Goal: Task Accomplishment & Management: Use online tool/utility

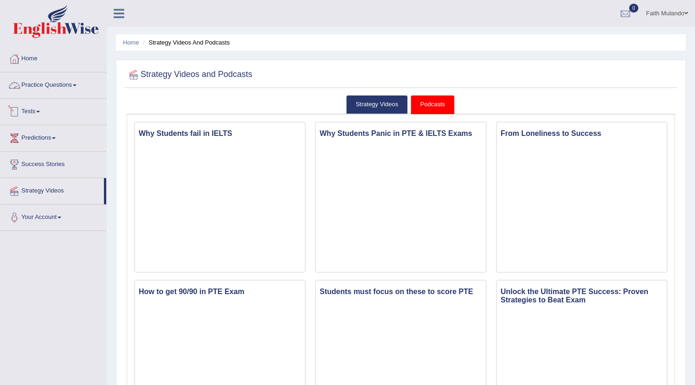
click at [38, 89] on link "Practice Questions" at bounding box center [53, 83] width 106 height 23
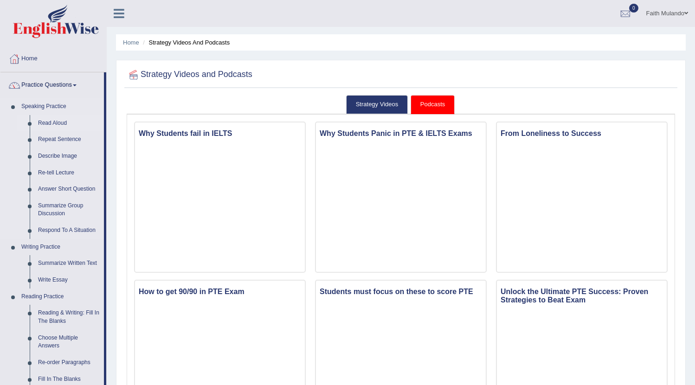
click at [48, 123] on link "Read Aloud" at bounding box center [69, 123] width 70 height 17
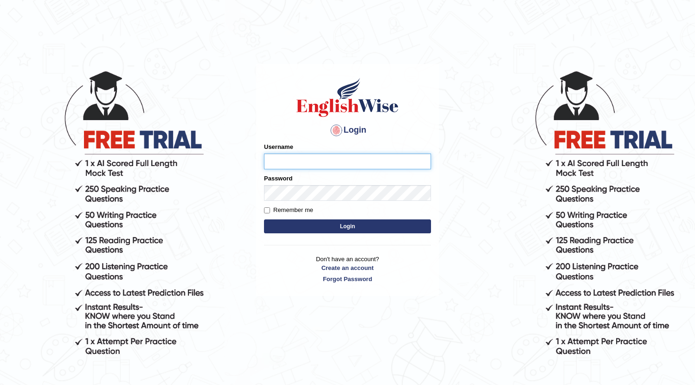
type input "fai783"
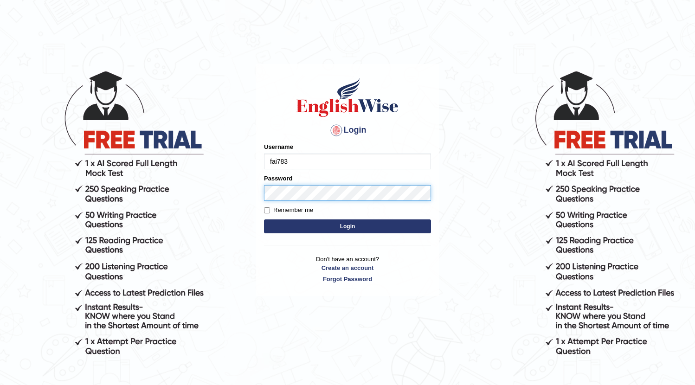
click at [347, 226] on button "Login" at bounding box center [347, 226] width 167 height 14
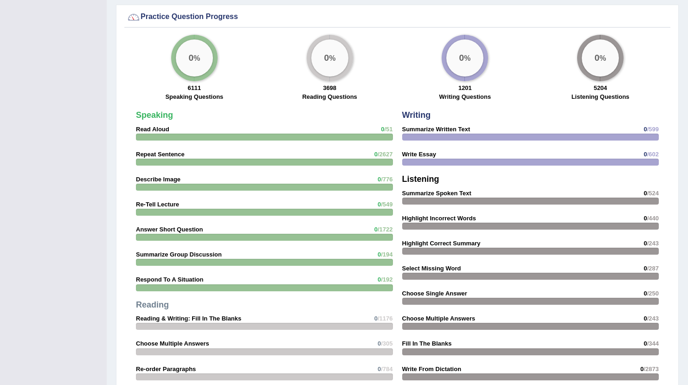
scroll to position [739, 0]
click at [161, 128] on strong "Read Aloud" at bounding box center [152, 128] width 33 height 7
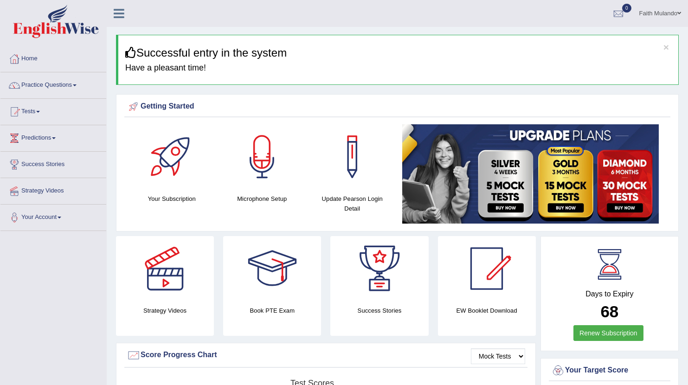
scroll to position [0, 0]
click at [69, 86] on link "Practice Questions" at bounding box center [53, 83] width 106 height 23
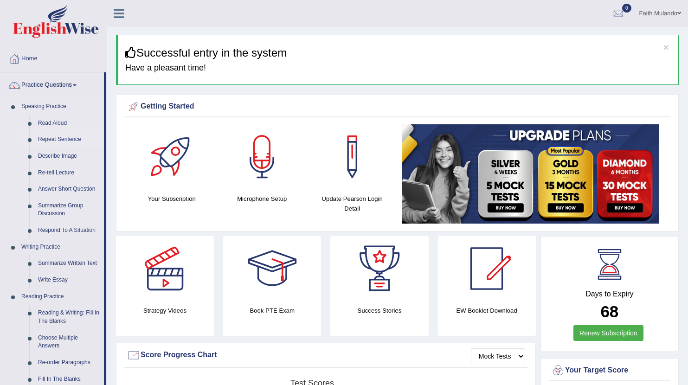
click at [53, 140] on link "Repeat Sentence" at bounding box center [69, 139] width 70 height 17
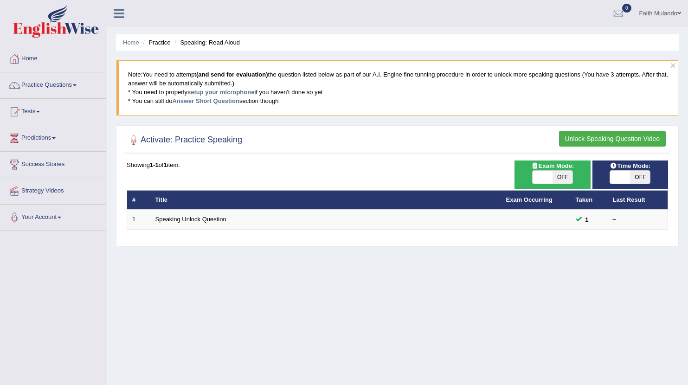
click at [583, 143] on button "Unlock Speaking Question Video" at bounding box center [612, 139] width 107 height 16
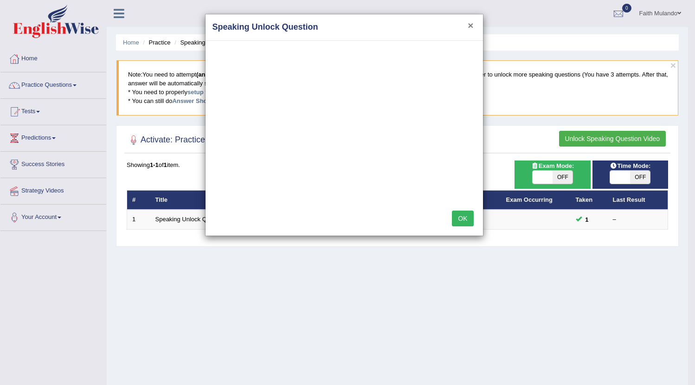
click at [467, 27] on button "×" at bounding box center [470, 25] width 6 height 10
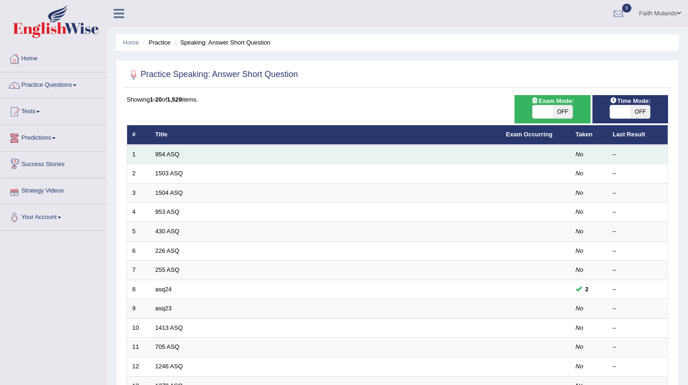
click at [154, 157] on td "954 ASQ" at bounding box center [325, 154] width 351 height 19
click at [160, 155] on link "954 ASQ" at bounding box center [167, 154] width 24 height 7
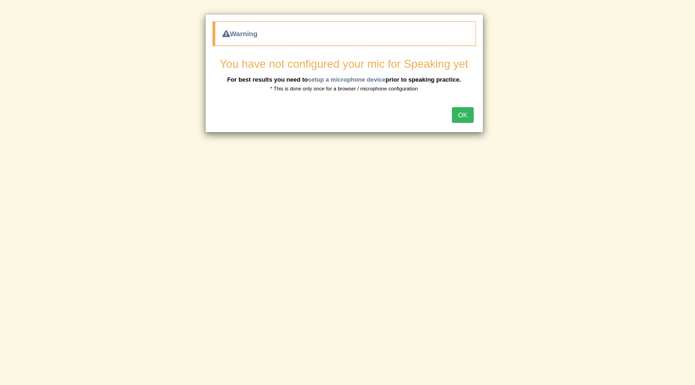
click at [463, 113] on button "OK" at bounding box center [462, 115] width 21 height 16
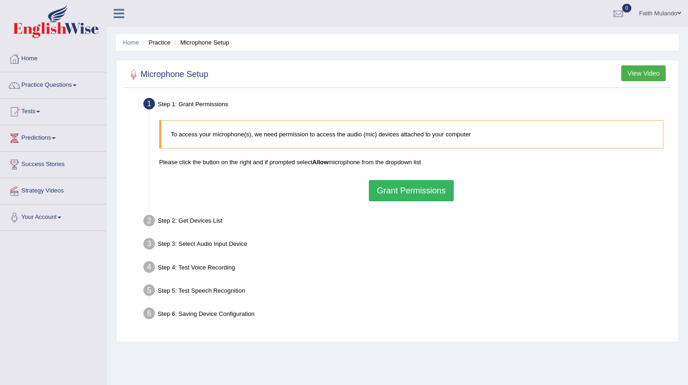
click at [412, 184] on button "Grant Permissions" at bounding box center [411, 190] width 84 height 21
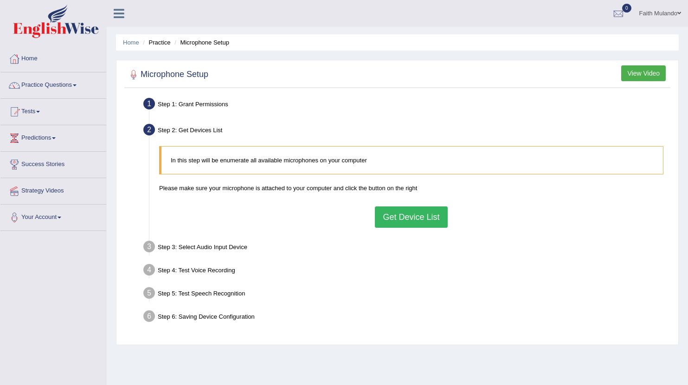
click at [416, 218] on button "Get Device List" at bounding box center [411, 216] width 72 height 21
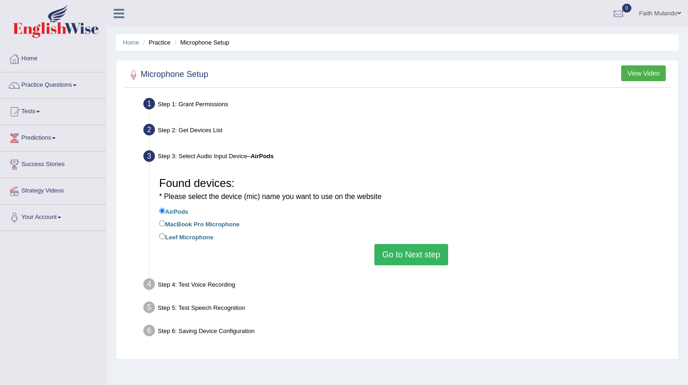
click at [415, 255] on button "Go to Next step" at bounding box center [411, 254] width 74 height 21
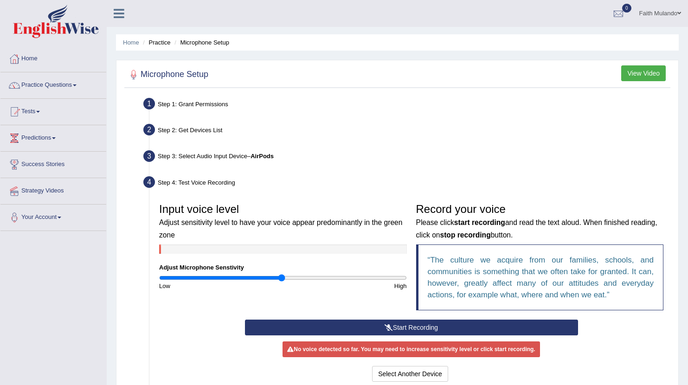
scroll to position [57, 0]
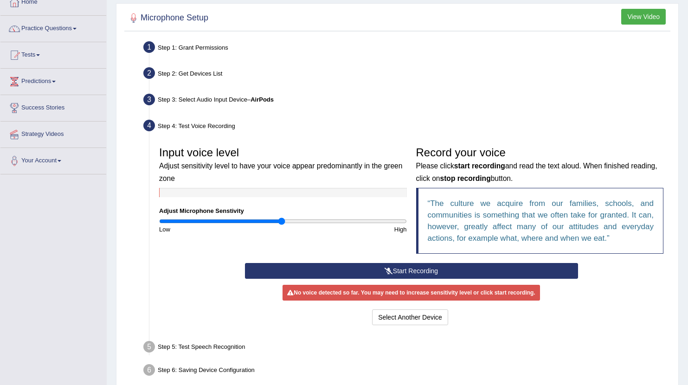
click at [420, 265] on button "Start Recording" at bounding box center [411, 271] width 333 height 16
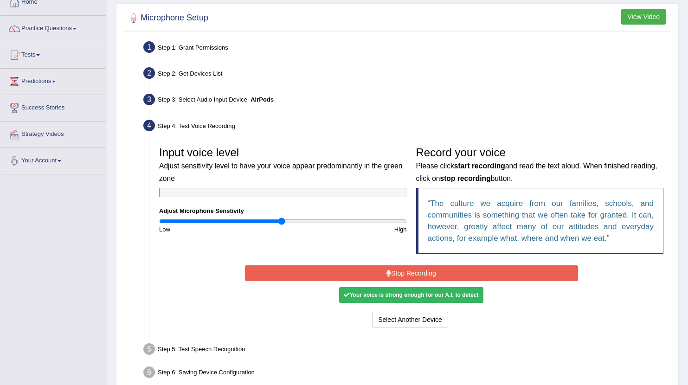
click at [409, 271] on button "Stop Recording" at bounding box center [411, 273] width 333 height 16
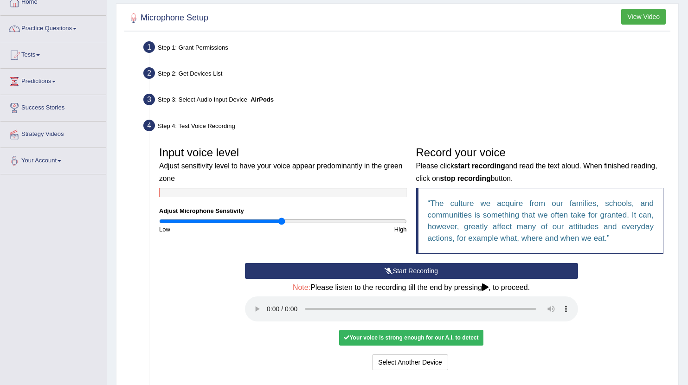
scroll to position [133, 0]
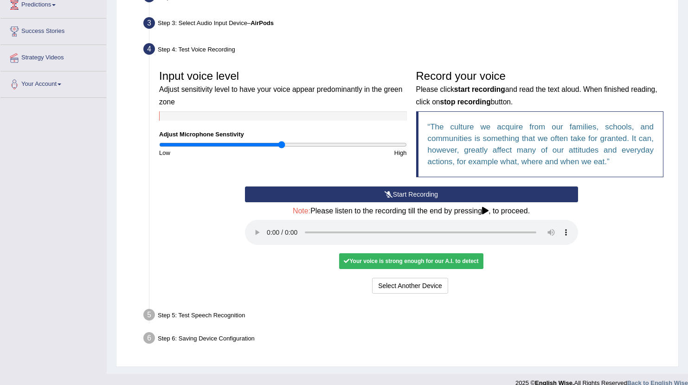
click at [265, 227] on audio at bounding box center [411, 232] width 333 height 25
click at [269, 228] on audio at bounding box center [411, 232] width 333 height 25
click at [439, 278] on button "Voice is ok. Go to Next step" at bounding box center [450, 286] width 92 height 16
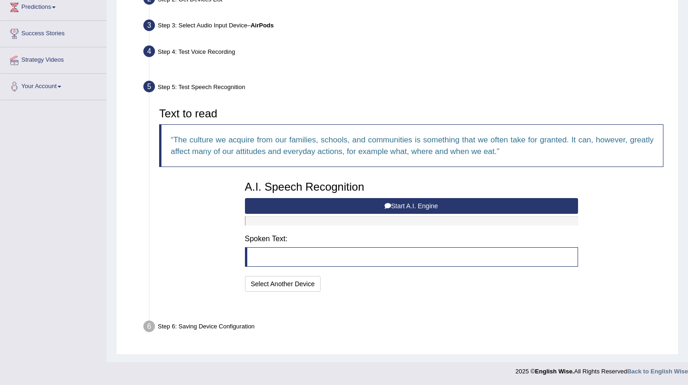
scroll to position [108, 0]
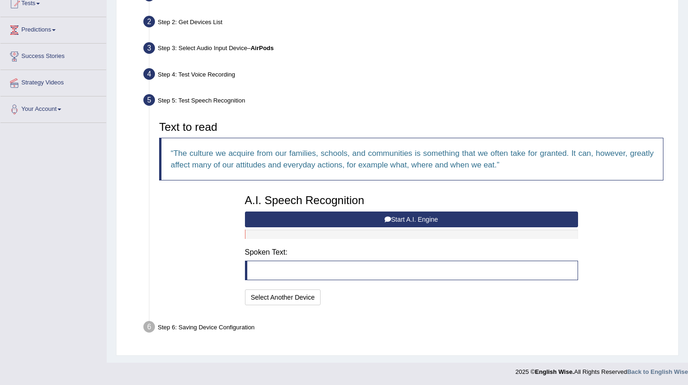
click at [394, 215] on button "Start A.I. Engine" at bounding box center [411, 219] width 333 height 16
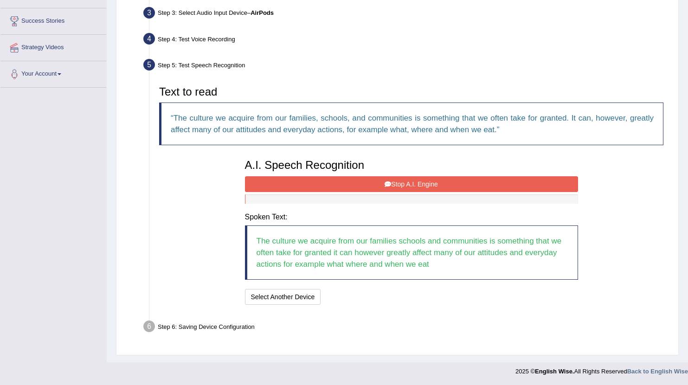
scroll to position [143, 0]
click at [344, 178] on button "Stop A.I. Engine" at bounding box center [411, 185] width 333 height 16
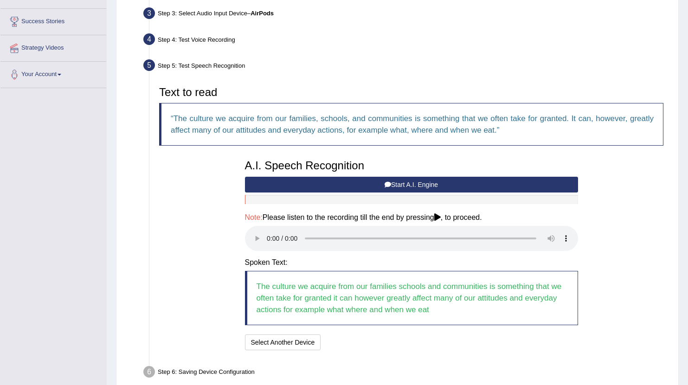
click at [269, 232] on audio at bounding box center [411, 238] width 333 height 25
click at [381, 334] on button "Speech is ok. Go to Last step" at bounding box center [373, 342] width 97 height 16
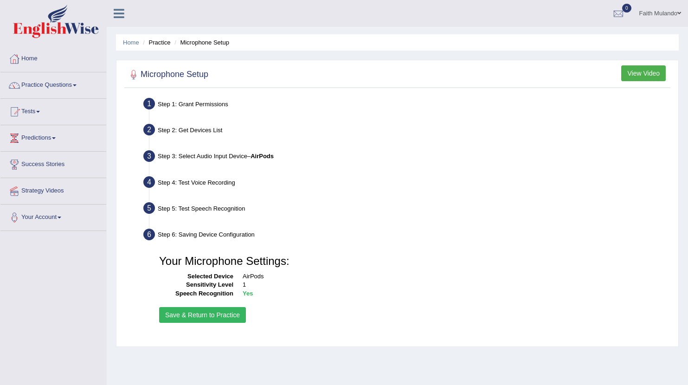
scroll to position [0, 0]
click at [217, 319] on button "Save & Return to Practice" at bounding box center [202, 315] width 87 height 16
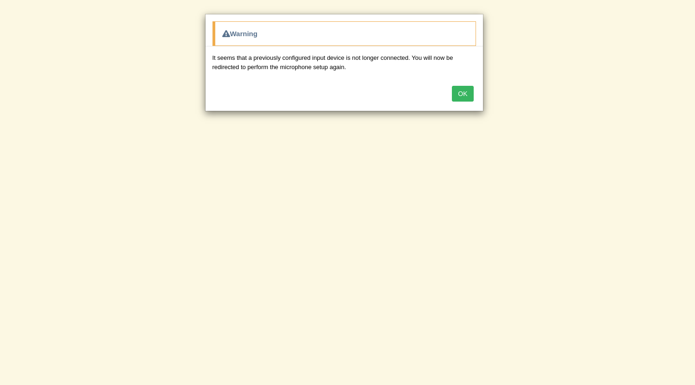
click at [465, 96] on button "OK" at bounding box center [462, 94] width 21 height 16
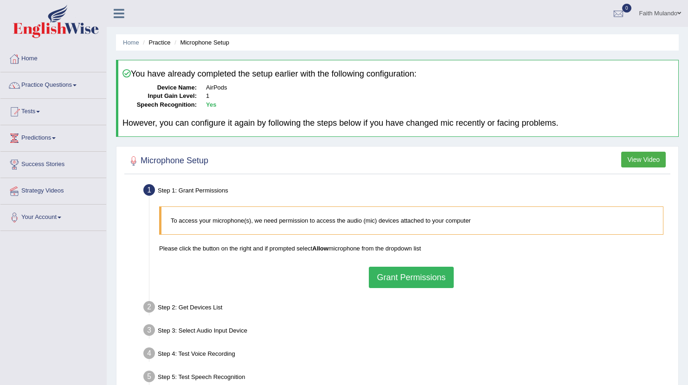
scroll to position [18, 0]
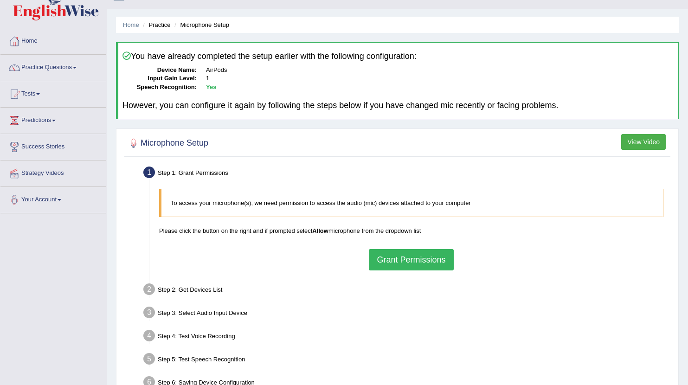
click at [412, 258] on button "Grant Permissions" at bounding box center [411, 259] width 84 height 21
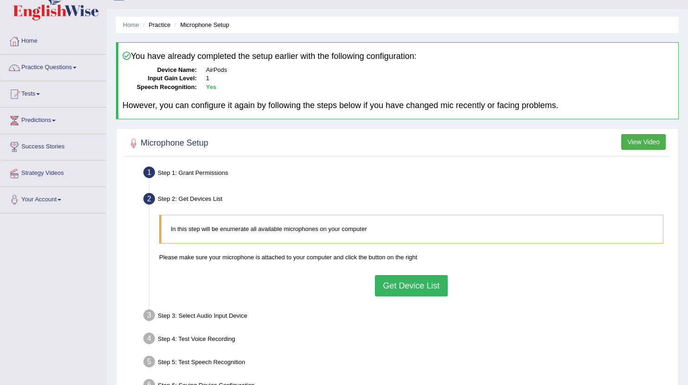
click at [403, 287] on button "Get Device List" at bounding box center [411, 285] width 72 height 21
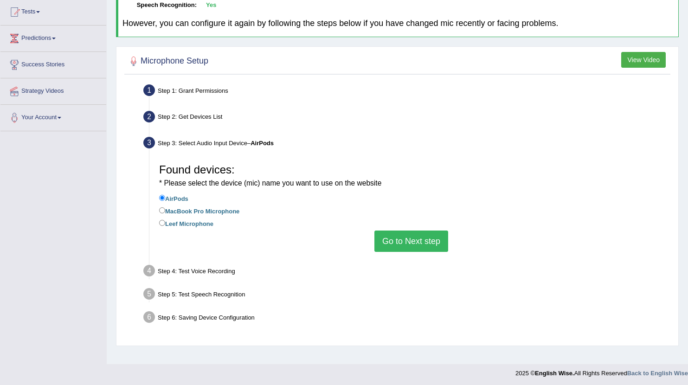
scroll to position [102, 0]
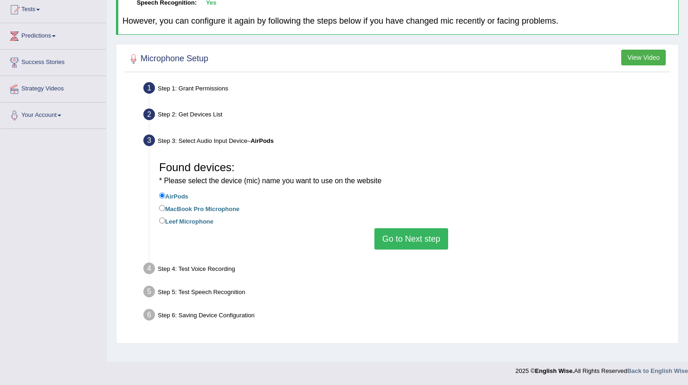
click at [421, 232] on button "Go to Next step" at bounding box center [411, 238] width 74 height 21
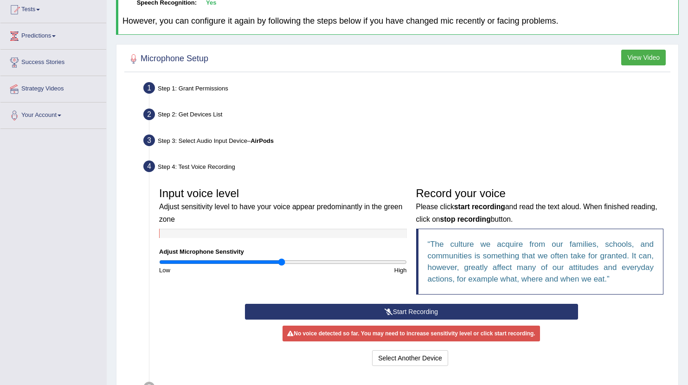
click at [414, 308] on button "Start Recording" at bounding box center [411, 312] width 333 height 16
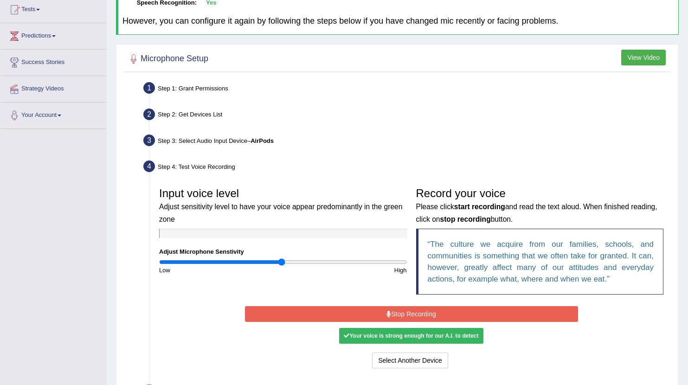
click at [413, 308] on button "Stop Recording" at bounding box center [411, 314] width 333 height 16
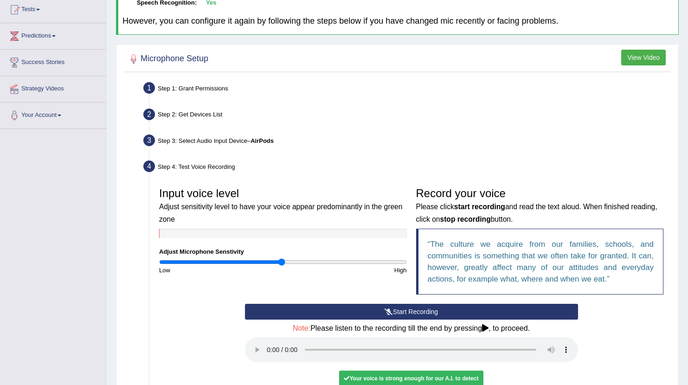
click at [268, 338] on audio at bounding box center [411, 349] width 333 height 25
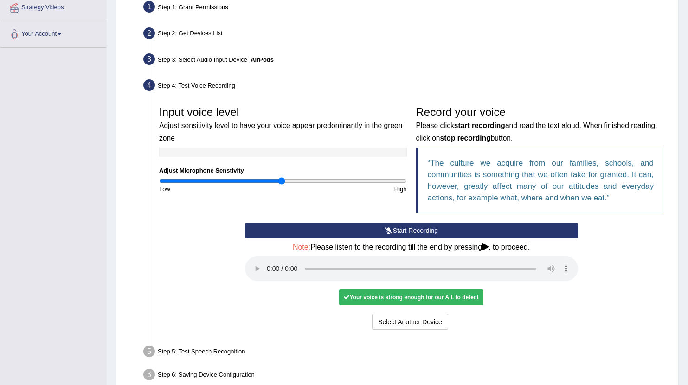
scroll to position [184, 0]
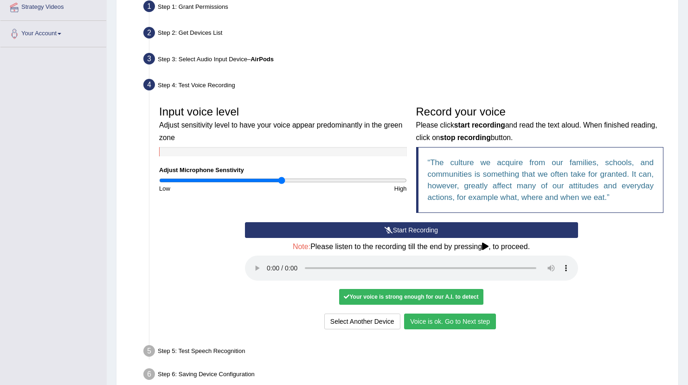
click at [441, 314] on button "Voice is ok. Go to Next step" at bounding box center [450, 321] width 92 height 16
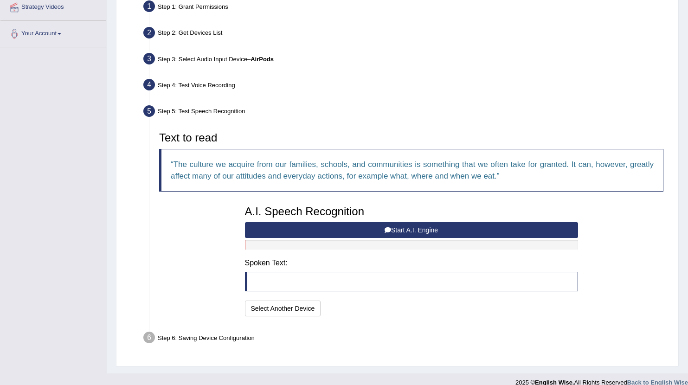
click at [393, 226] on button "Start A.I. Engine" at bounding box center [411, 230] width 333 height 16
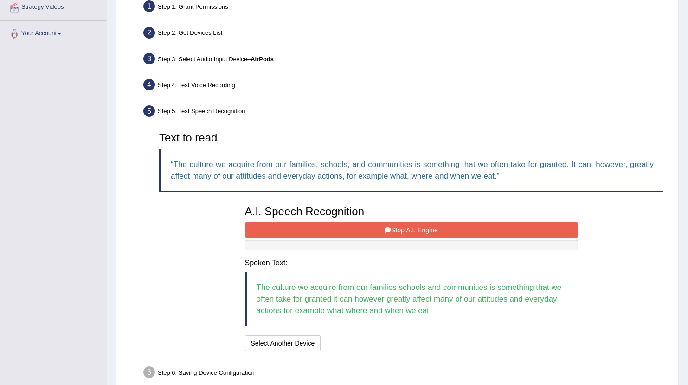
click at [415, 230] on button "Stop A.I. Engine" at bounding box center [411, 230] width 333 height 16
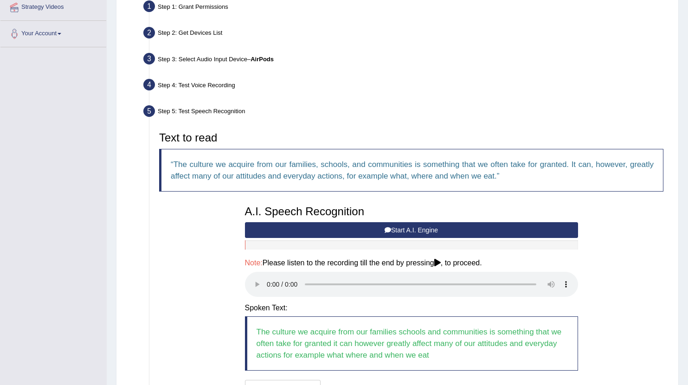
click at [266, 277] on audio at bounding box center [411, 284] width 333 height 25
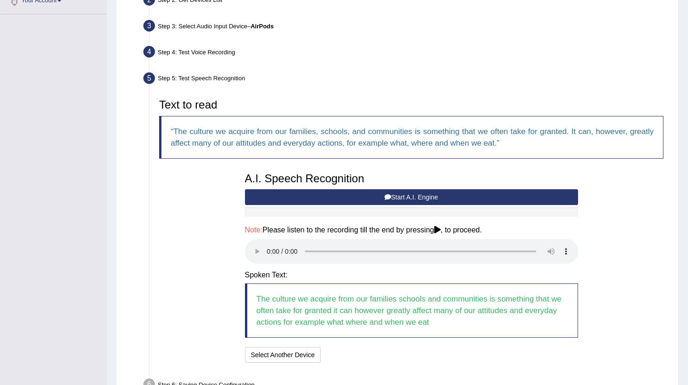
scroll to position [211, 0]
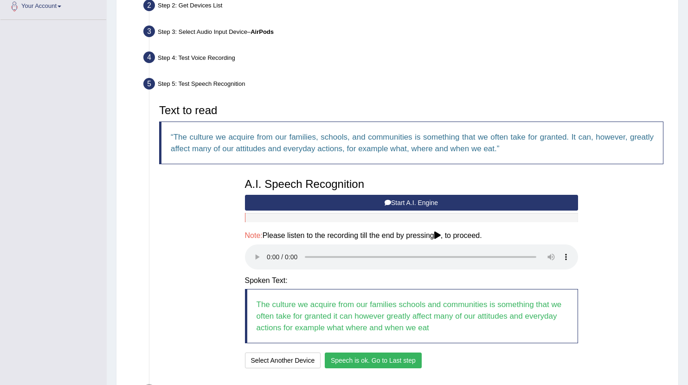
click at [402, 352] on button "Speech is ok. Go to Last step" at bounding box center [373, 360] width 97 height 16
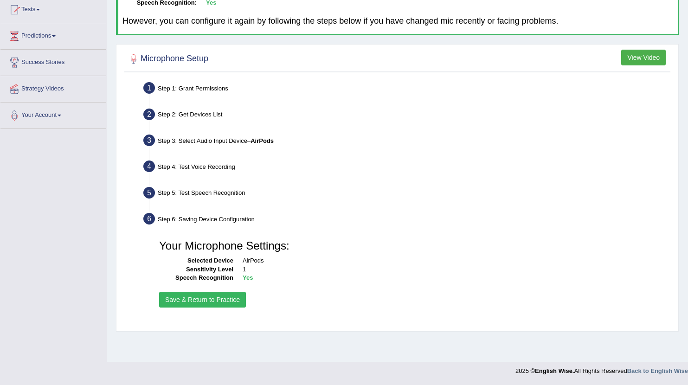
scroll to position [102, 0]
click at [202, 300] on button "Save & Return to Practice" at bounding box center [202, 300] width 87 height 16
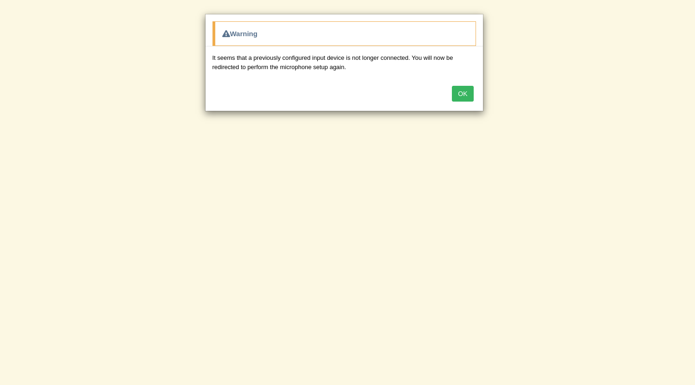
click at [461, 91] on button "OK" at bounding box center [462, 94] width 21 height 16
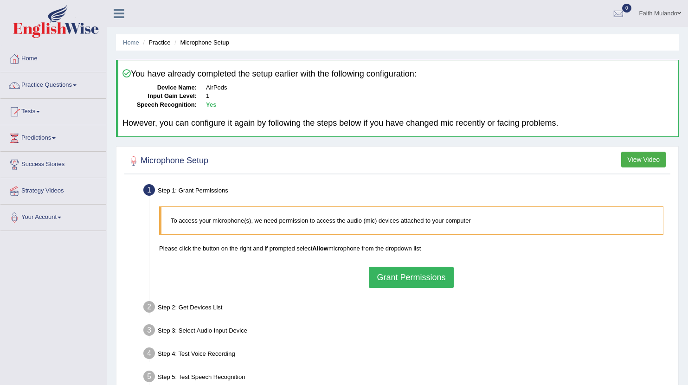
click at [408, 267] on button "Grant Permissions" at bounding box center [411, 277] width 84 height 21
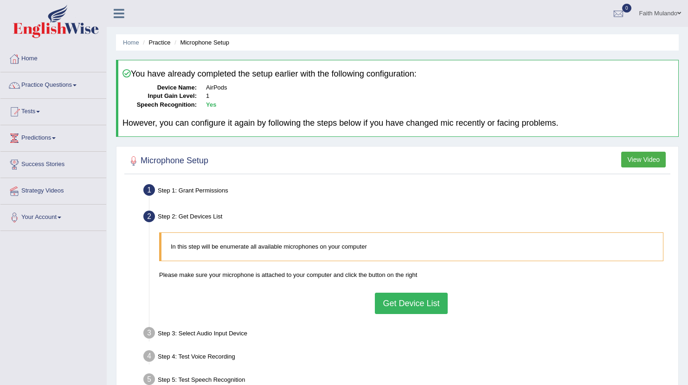
click at [440, 25] on ul "Faith Mulando Toggle navigation Username: Fai783 Access Type: Online Subscripti…" at bounding box center [484, 13] width 407 height 26
click at [39, 115] on link "Tests" at bounding box center [53, 110] width 106 height 23
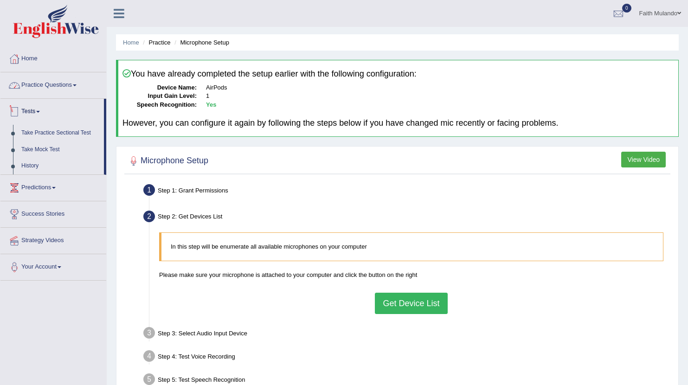
click at [44, 87] on link "Practice Questions" at bounding box center [53, 83] width 106 height 23
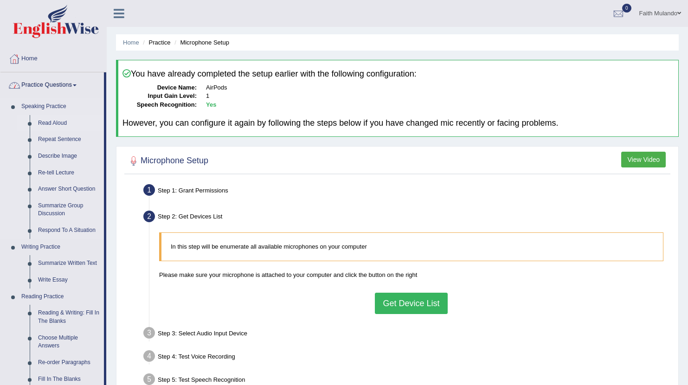
click at [50, 121] on link "Read Aloud" at bounding box center [69, 123] width 70 height 17
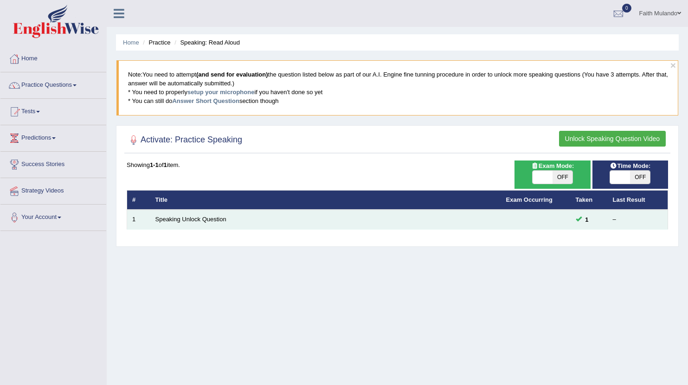
click at [189, 222] on td "Speaking Unlock Question" at bounding box center [325, 219] width 351 height 19
click at [189, 221] on link "Speaking Unlock Question" at bounding box center [190, 219] width 71 height 7
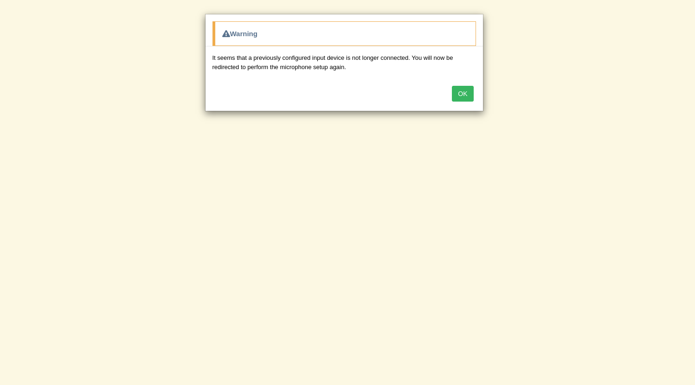
click at [460, 97] on button "OK" at bounding box center [462, 94] width 21 height 16
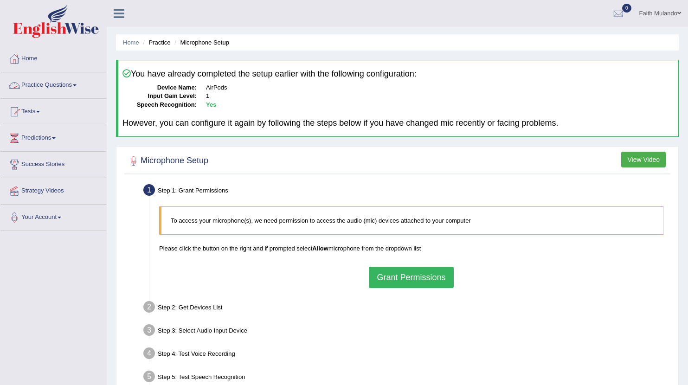
click at [119, 7] on icon at bounding box center [119, 13] width 11 height 12
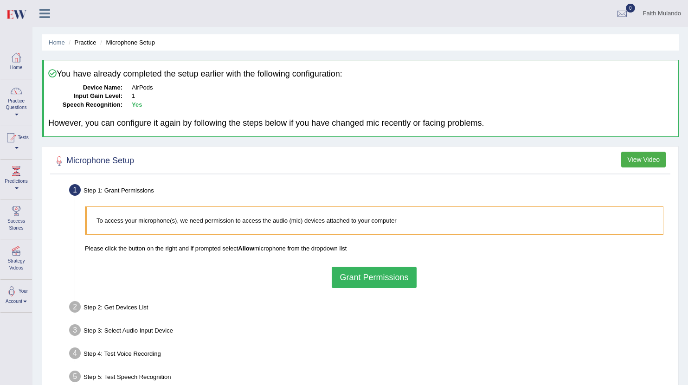
drag, startPoint x: 78, startPoint y: 40, endPoint x: 83, endPoint y: 44, distance: 5.7
click at [78, 40] on li "Practice" at bounding box center [81, 42] width 30 height 9
click at [86, 43] on li "Practice" at bounding box center [81, 42] width 30 height 9
click at [149, 41] on li "Microphone Setup" at bounding box center [126, 42] width 57 height 9
click at [644, 157] on button "View Video" at bounding box center [643, 160] width 45 height 16
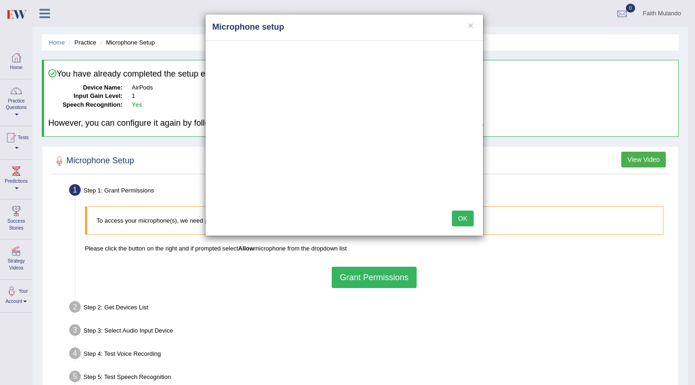
click at [381, 276] on div "× Microphone setup OK" at bounding box center [347, 192] width 695 height 385
click at [471, 30] on button "×" at bounding box center [470, 25] width 6 height 10
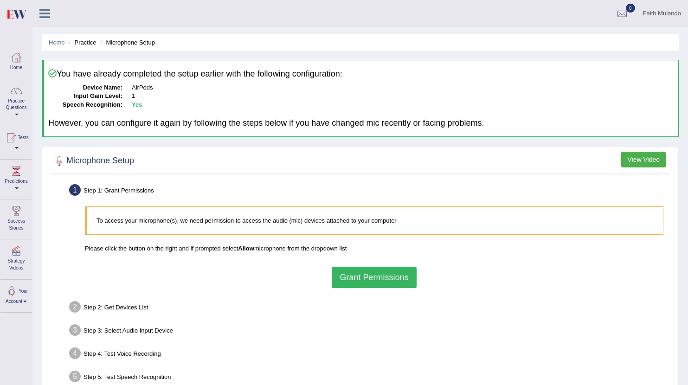
click at [355, 270] on button "Grant Permissions" at bounding box center [374, 277] width 84 height 21
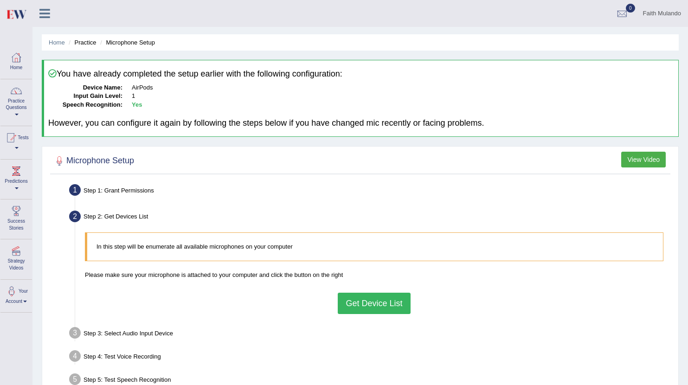
click at [379, 304] on button "Get Device List" at bounding box center [374, 303] width 72 height 21
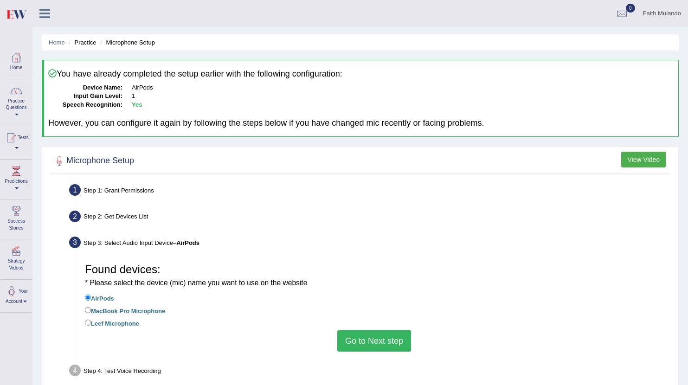
click at [380, 330] on button "Go to Next step" at bounding box center [374, 340] width 74 height 21
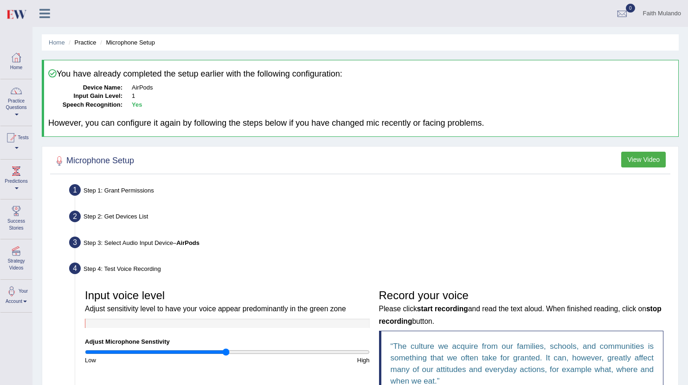
scroll to position [186, 0]
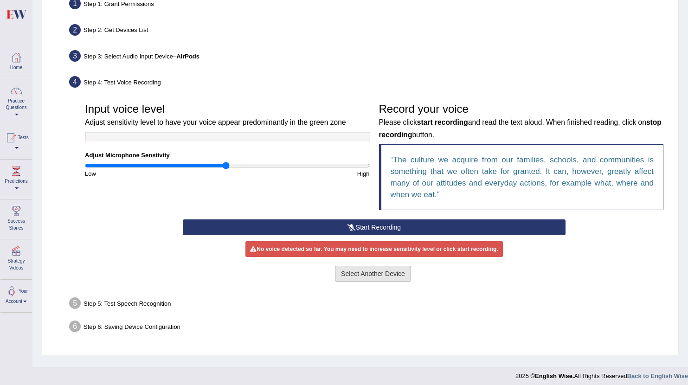
click at [380, 273] on button "Select Another Device" at bounding box center [373, 274] width 76 height 16
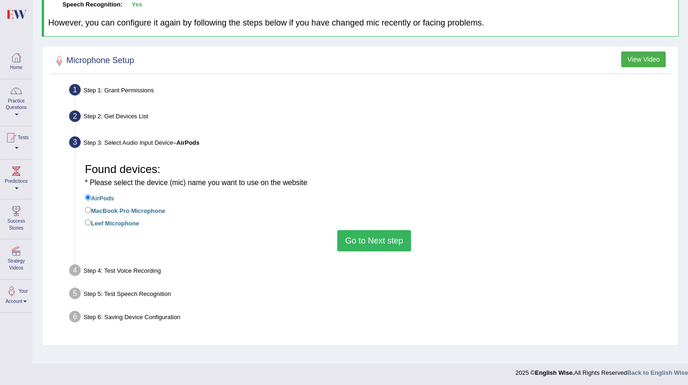
scroll to position [0, 0]
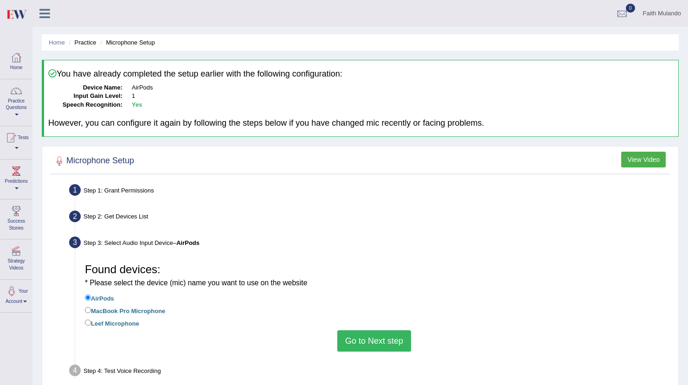
click at [644, 157] on button "View Video" at bounding box center [643, 160] width 45 height 16
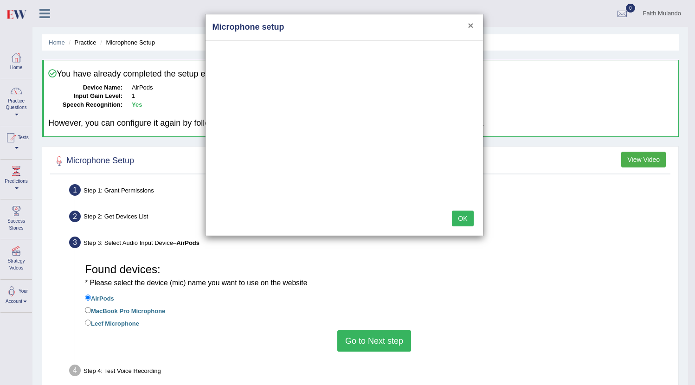
click at [472, 28] on button "×" at bounding box center [470, 25] width 6 height 10
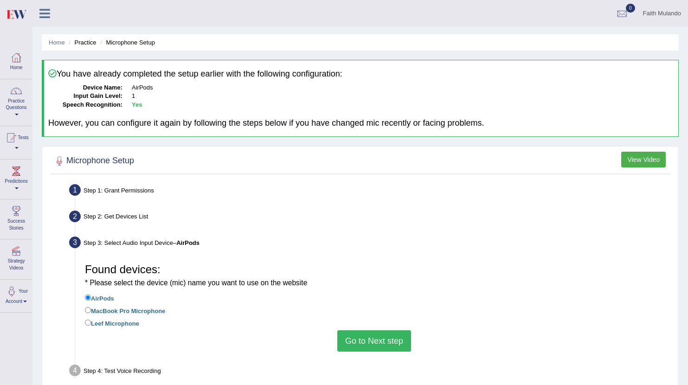
click at [644, 159] on button "View Video" at bounding box center [643, 160] width 45 height 16
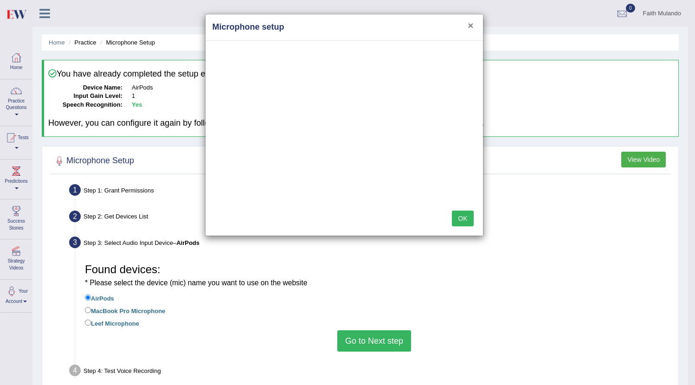
click at [472, 26] on button "×" at bounding box center [470, 25] width 6 height 10
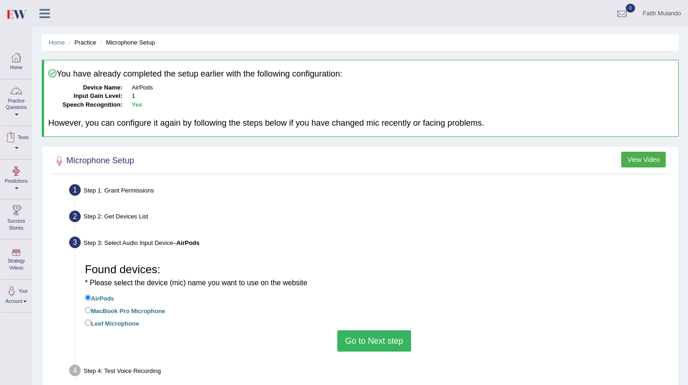
click at [20, 90] on div at bounding box center [16, 91] width 14 height 14
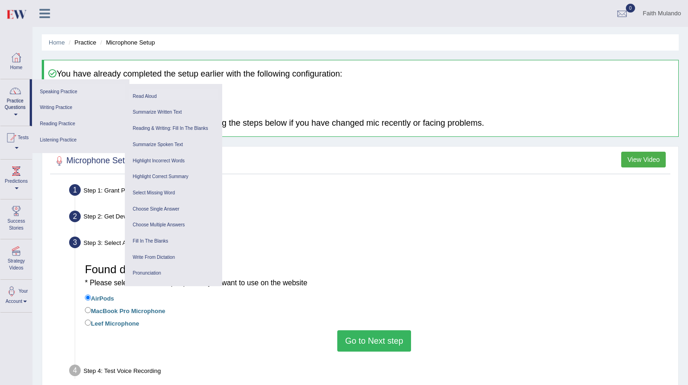
click at [144, 97] on link "Read Aloud" at bounding box center [173, 97] width 88 height 16
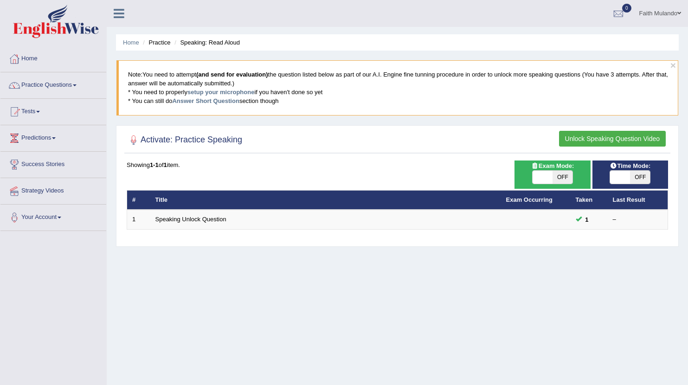
click at [637, 180] on span "OFF" at bounding box center [640, 177] width 20 height 13
checkbox input "true"
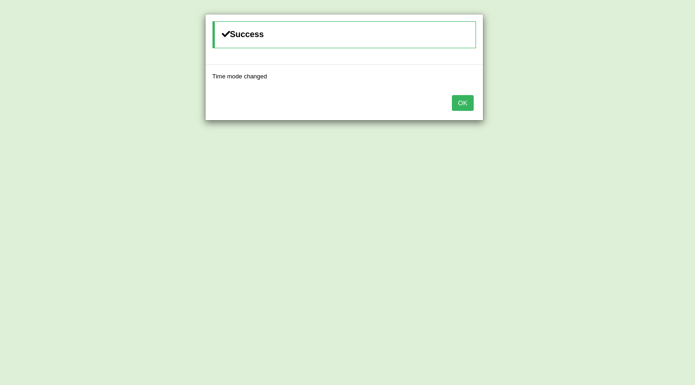
click at [463, 105] on button "OK" at bounding box center [462, 103] width 21 height 16
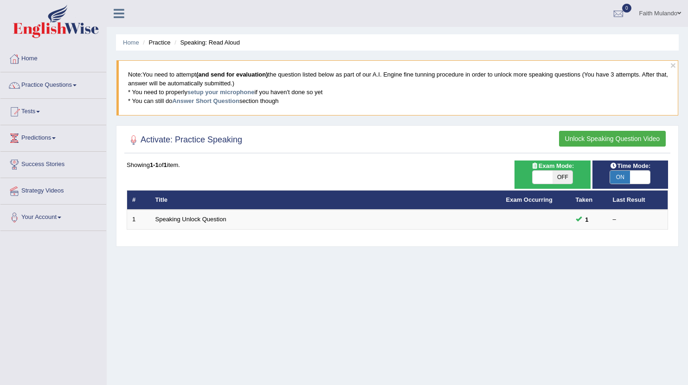
click at [560, 176] on span "OFF" at bounding box center [562, 177] width 20 height 13
checkbox input "true"
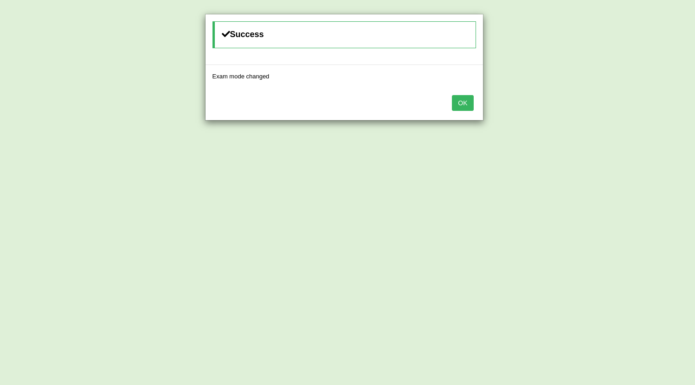
click at [469, 106] on button "OK" at bounding box center [462, 103] width 21 height 16
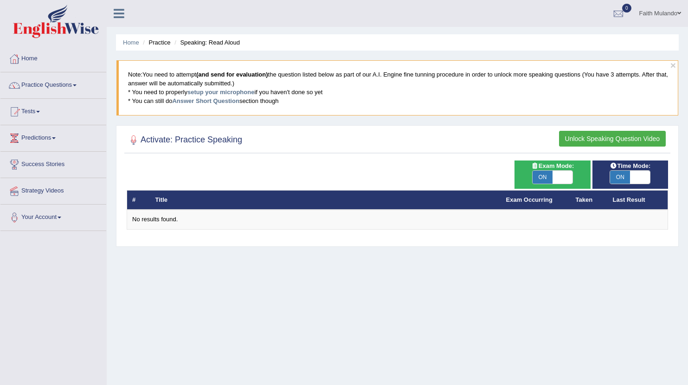
click at [615, 139] on button "Unlock Speaking Question Video" at bounding box center [612, 139] width 107 height 16
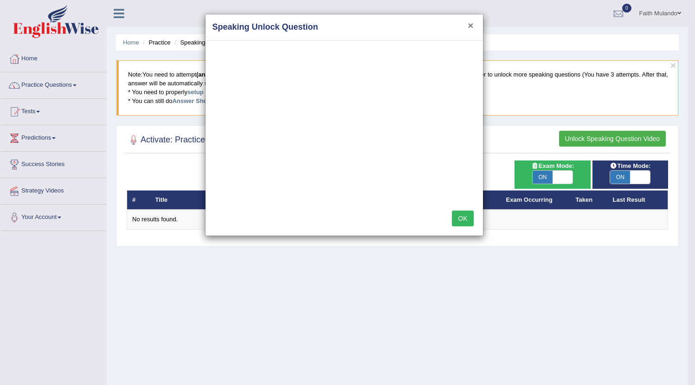
click at [472, 25] on button "×" at bounding box center [470, 25] width 6 height 10
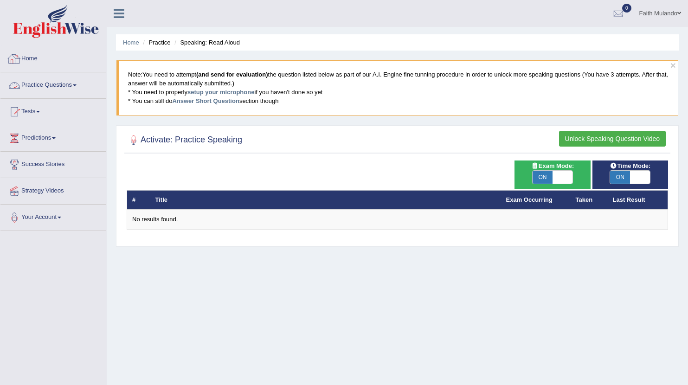
click at [134, 46] on li "Home" at bounding box center [131, 42] width 16 height 9
click at [132, 43] on link "Home" at bounding box center [131, 42] width 16 height 7
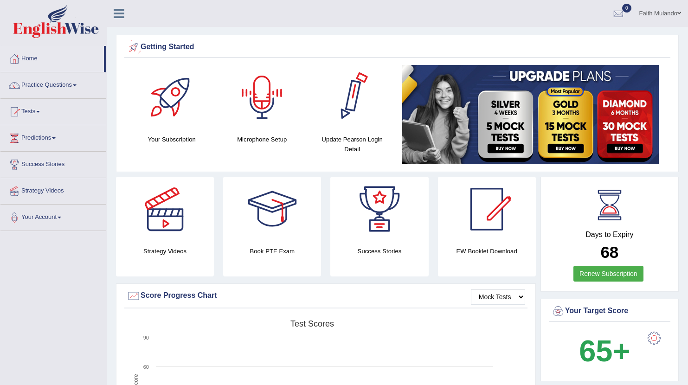
click at [257, 96] on div at bounding box center [262, 97] width 65 height 65
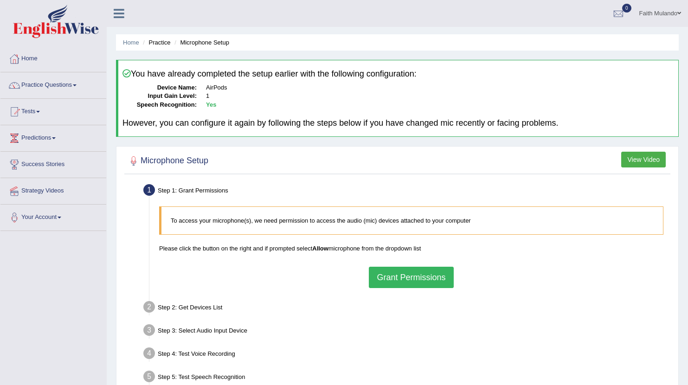
click at [406, 275] on button "Grant Permissions" at bounding box center [411, 277] width 84 height 21
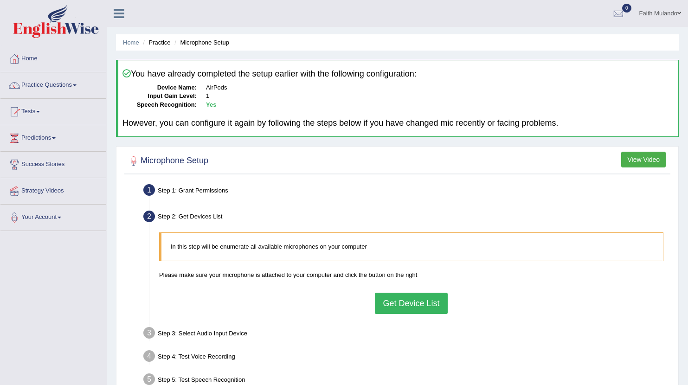
click at [406, 297] on button "Get Device List" at bounding box center [411, 303] width 72 height 21
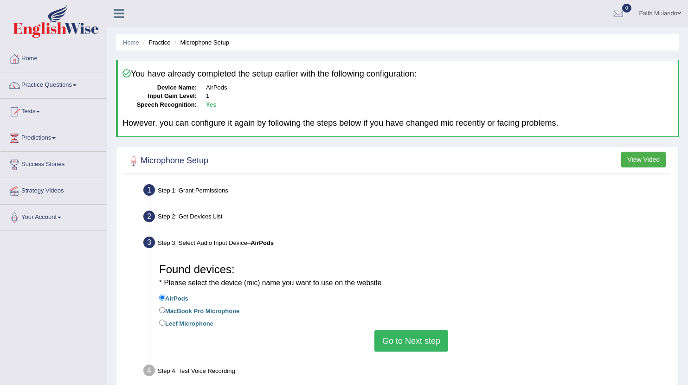
click at [399, 330] on button "Go to Next step" at bounding box center [411, 340] width 74 height 21
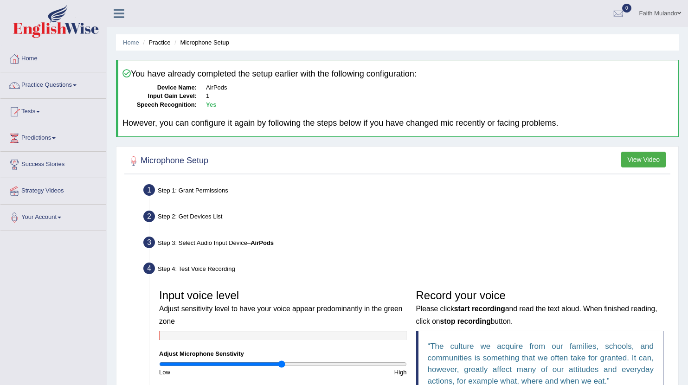
scroll to position [184, 0]
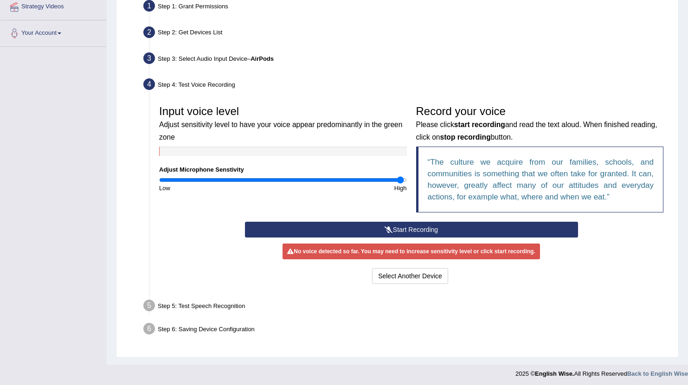
click at [400, 178] on input "range" at bounding box center [283, 179] width 248 height 7
click at [401, 272] on button "Select Another Device" at bounding box center [410, 276] width 76 height 16
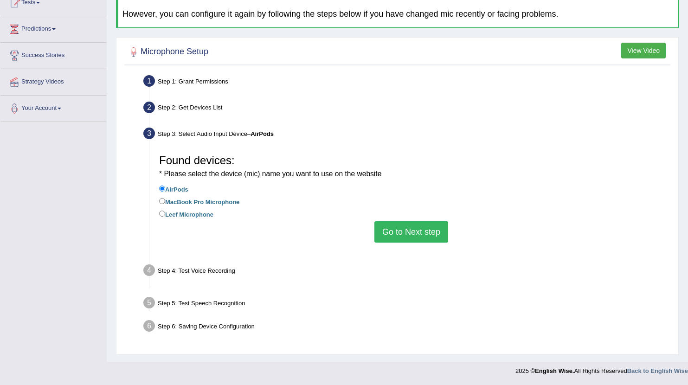
scroll to position [102, 0]
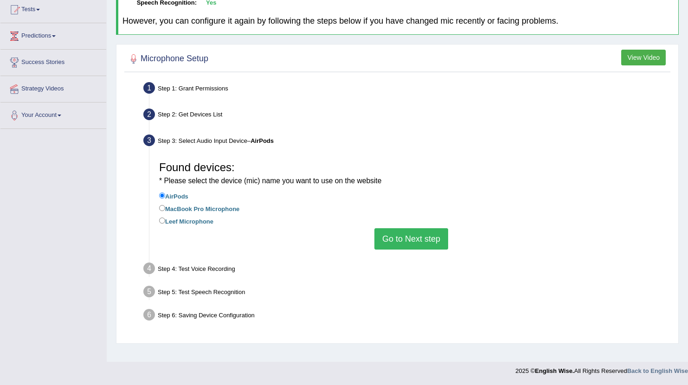
click at [421, 234] on button "Go to Next step" at bounding box center [411, 238] width 74 height 21
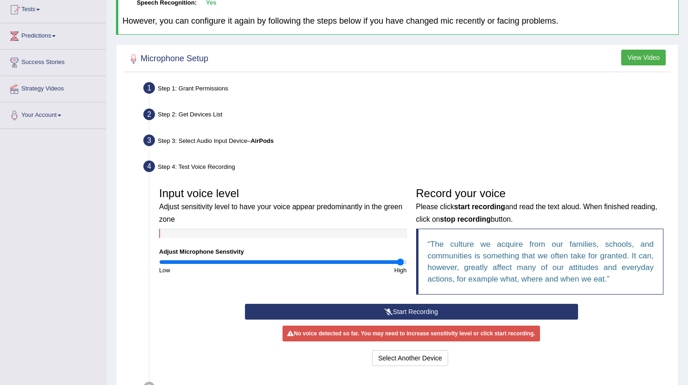
scroll to position [184, 0]
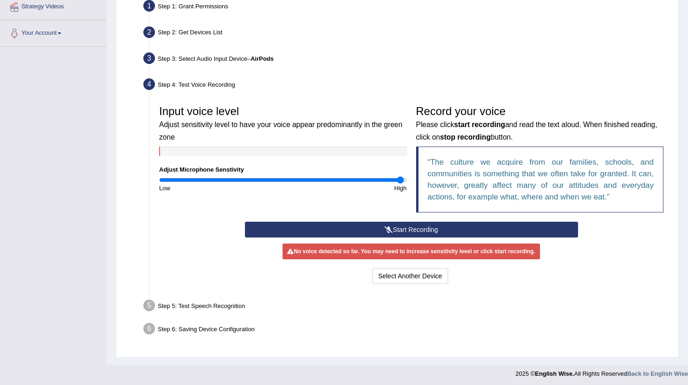
click at [386, 233] on button "Start Recording" at bounding box center [411, 230] width 333 height 16
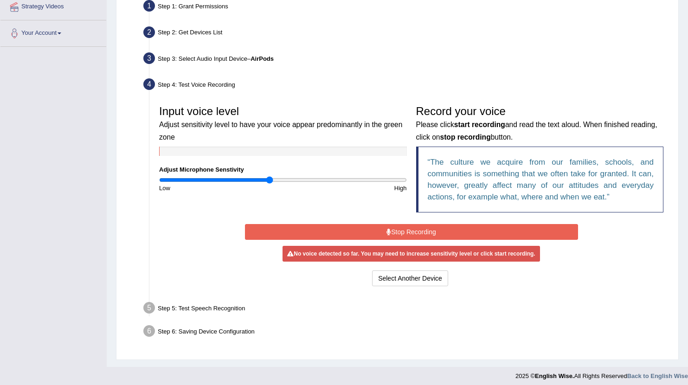
drag, startPoint x: 399, startPoint y: 179, endPoint x: 270, endPoint y: 198, distance: 130.3
type input "0.9"
click at [270, 198] on div "Input voice level Adjust sensitivity level to have your voice appear predominan…" at bounding box center [410, 161] width 513 height 121
click at [414, 231] on button "Stop Recording" at bounding box center [411, 232] width 333 height 16
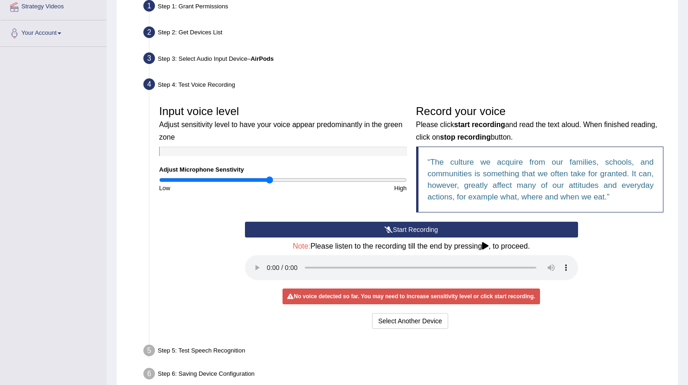
click at [411, 226] on button "Start Recording" at bounding box center [411, 230] width 333 height 16
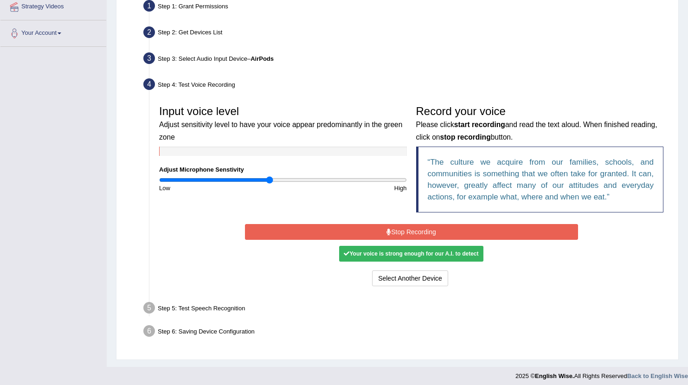
click at [394, 230] on button "Stop Recording" at bounding box center [411, 232] width 333 height 16
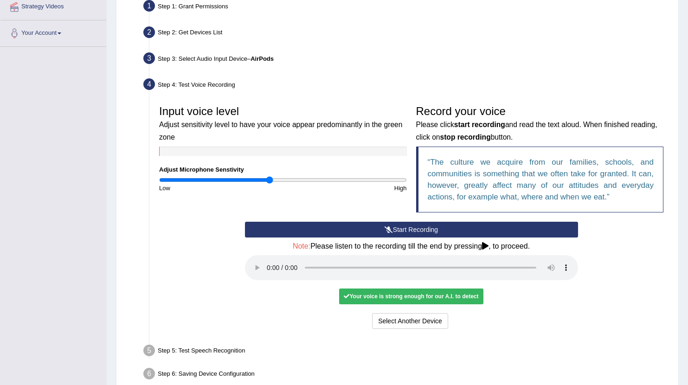
click at [268, 263] on audio at bounding box center [411, 267] width 333 height 25
click at [439, 313] on button "Voice is ok. Go to Next step" at bounding box center [450, 321] width 92 height 16
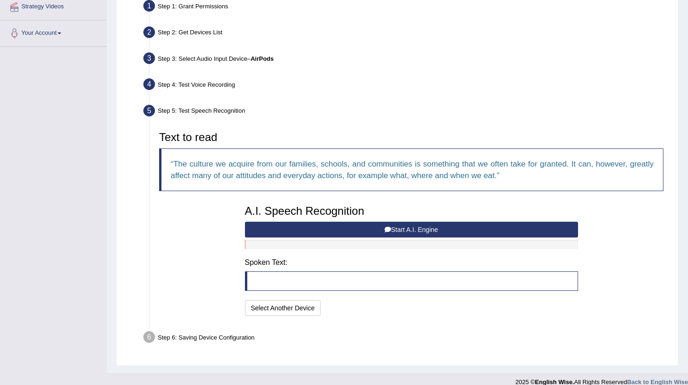
click at [335, 232] on button "Start A.I. Engine" at bounding box center [411, 230] width 333 height 16
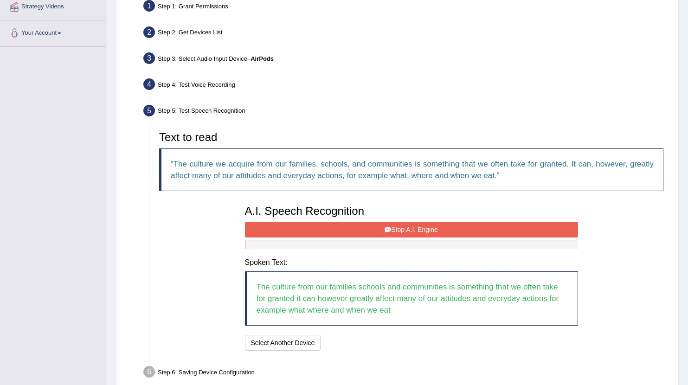
click at [387, 226] on icon at bounding box center [387, 229] width 6 height 6
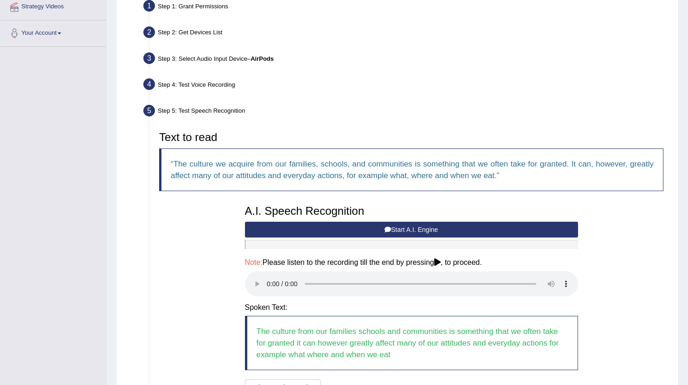
click at [268, 277] on audio at bounding box center [411, 283] width 333 height 25
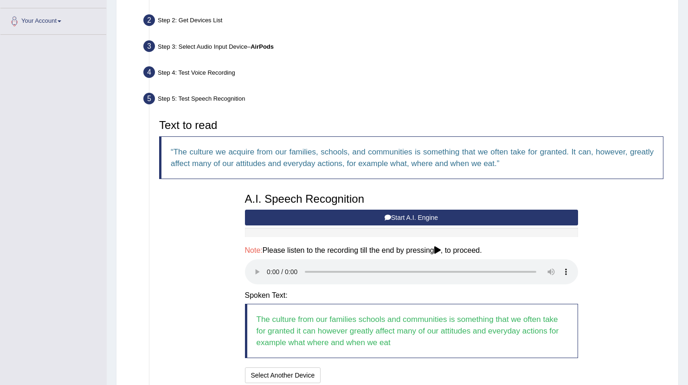
scroll to position [262, 0]
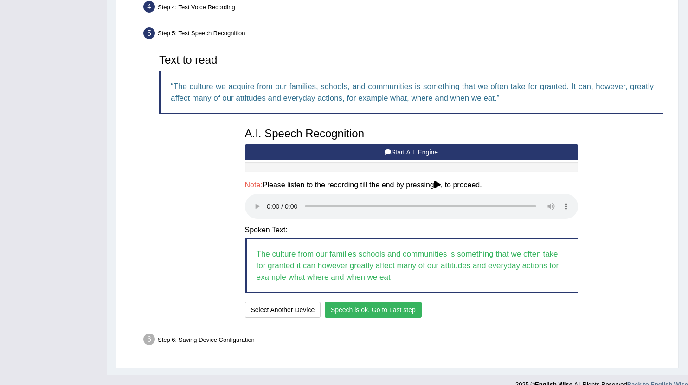
click at [415, 302] on button "Speech is ok. Go to Last step" at bounding box center [373, 310] width 97 height 16
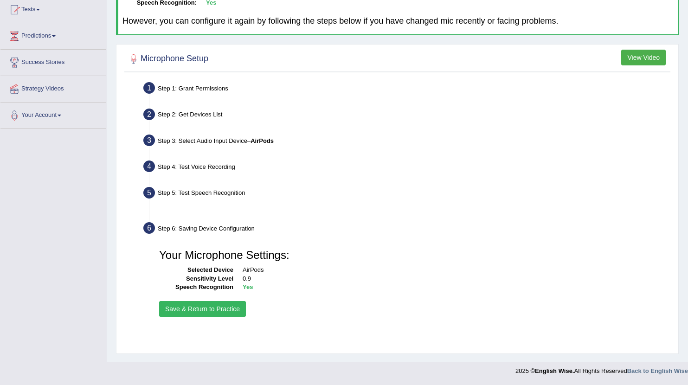
scroll to position [102, 0]
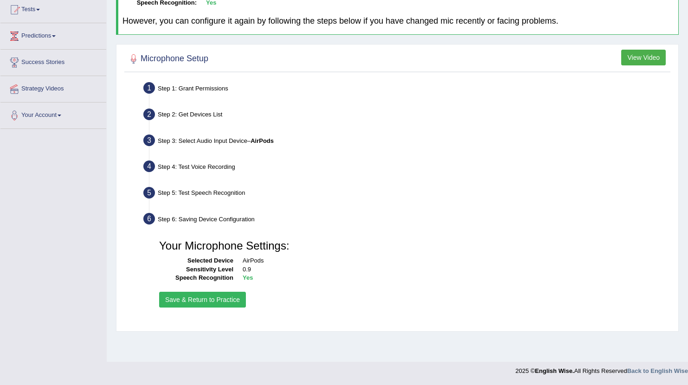
click at [204, 302] on button "Save & Return to Practice" at bounding box center [202, 300] width 87 height 16
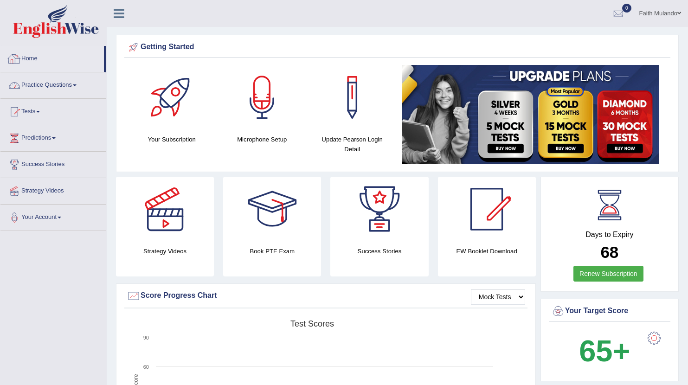
click at [72, 88] on link "Practice Questions" at bounding box center [53, 83] width 106 height 23
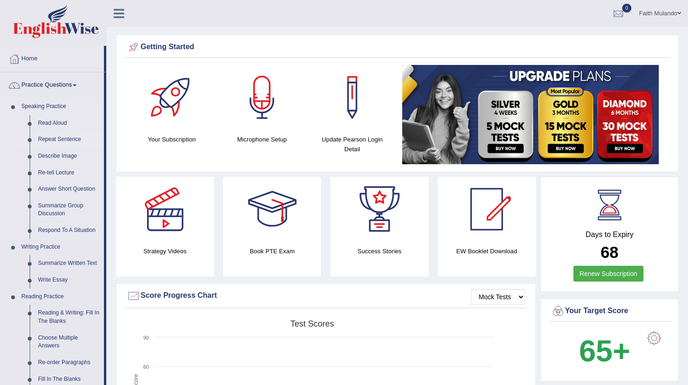
click at [55, 141] on link "Repeat Sentence" at bounding box center [69, 139] width 70 height 17
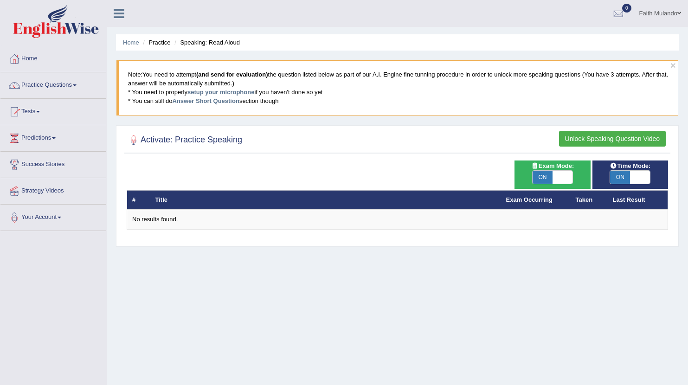
click at [606, 140] on button "Unlock Speaking Question Video" at bounding box center [612, 139] width 107 height 16
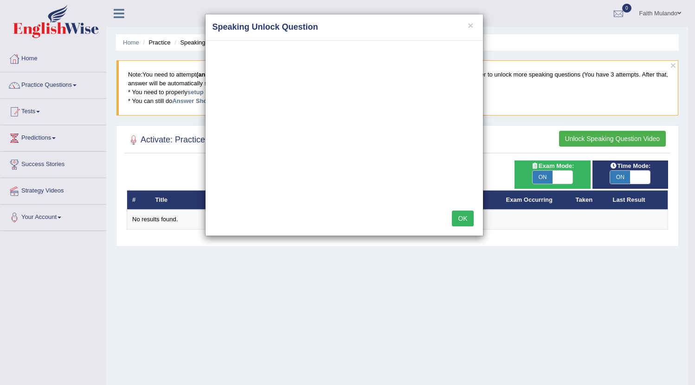
click at [456, 218] on button "OK" at bounding box center [462, 219] width 21 height 16
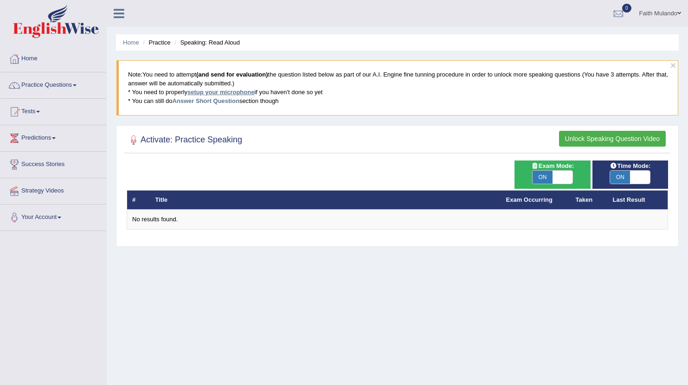
click at [215, 90] on link "setup your microphone" at bounding box center [220, 92] width 67 height 7
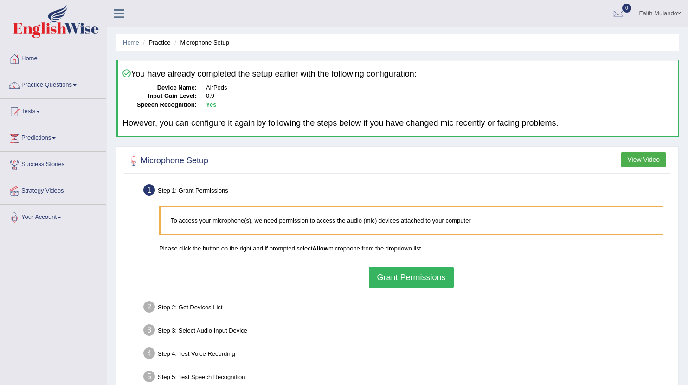
click at [413, 276] on button "Grant Permissions" at bounding box center [411, 277] width 84 height 21
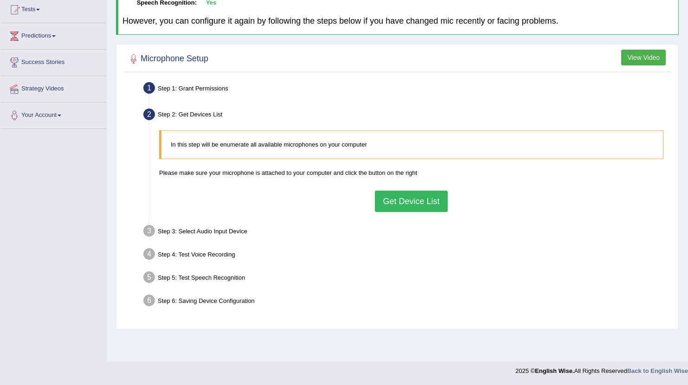
scroll to position [102, 0]
click at [413, 201] on button "Get Device List" at bounding box center [411, 201] width 72 height 21
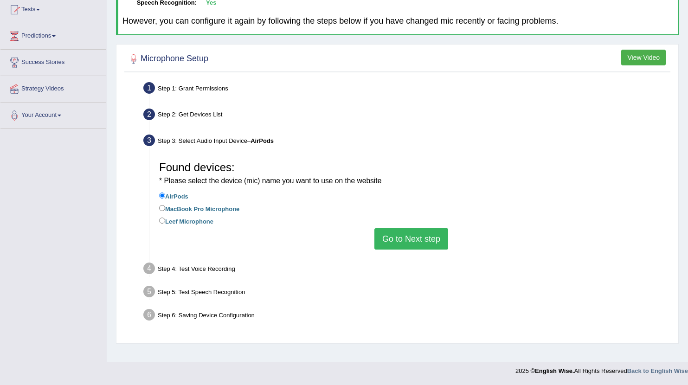
click at [392, 232] on button "Go to Next step" at bounding box center [411, 238] width 74 height 21
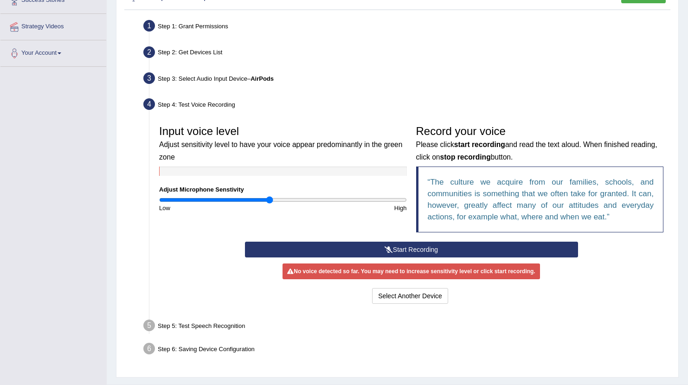
scroll to position [160, 0]
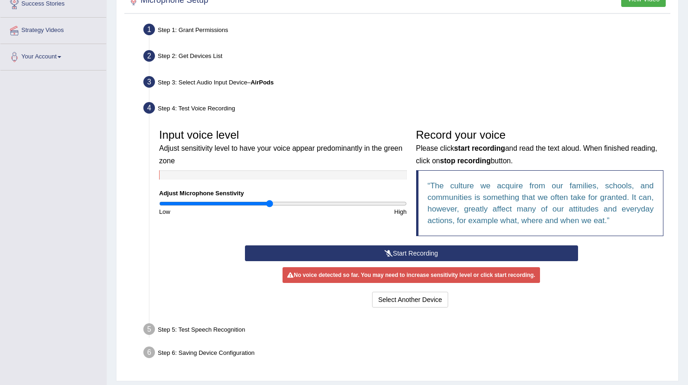
click at [389, 253] on icon at bounding box center [388, 253] width 8 height 6
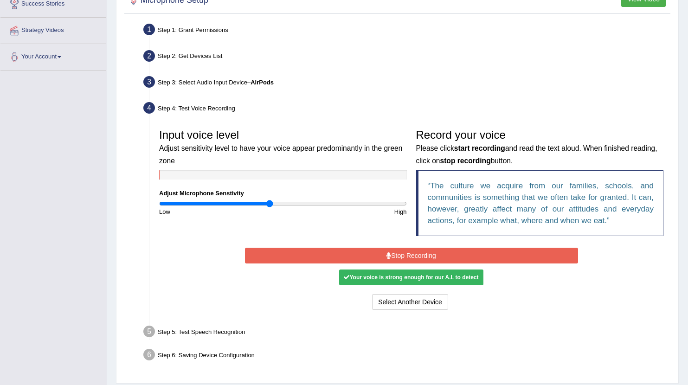
click at [397, 257] on button "Stop Recording" at bounding box center [411, 256] width 333 height 16
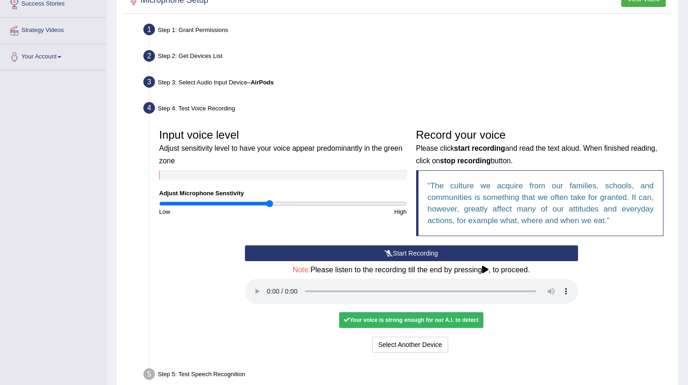
click at [269, 280] on audio at bounding box center [411, 291] width 333 height 25
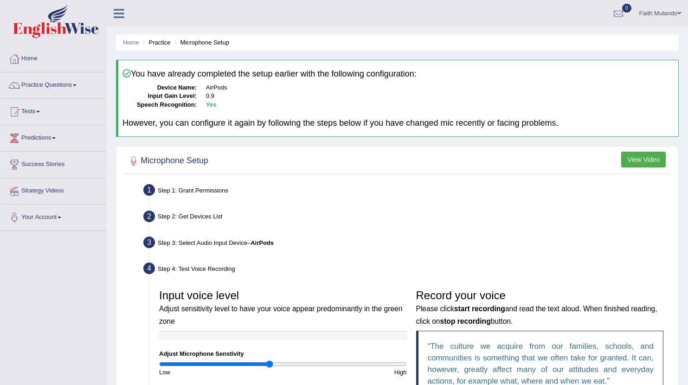
scroll to position [0, 0]
click at [42, 109] on link "Tests" at bounding box center [53, 110] width 106 height 23
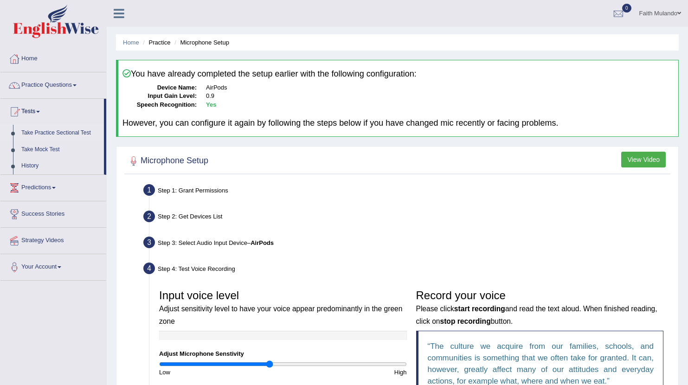
click at [36, 135] on link "Take Practice Sectional Test" at bounding box center [60, 133] width 87 height 17
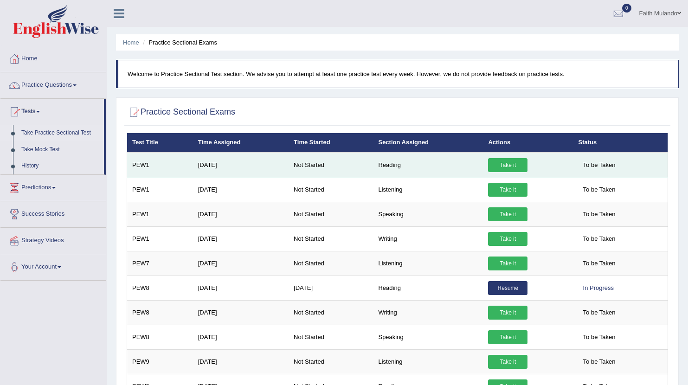
click at [510, 165] on link "Take it" at bounding box center [507, 165] width 39 height 14
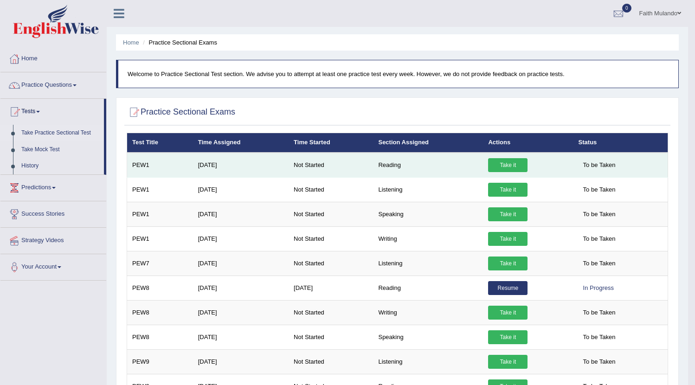
click at [510, 165] on link "Take it" at bounding box center [507, 165] width 39 height 14
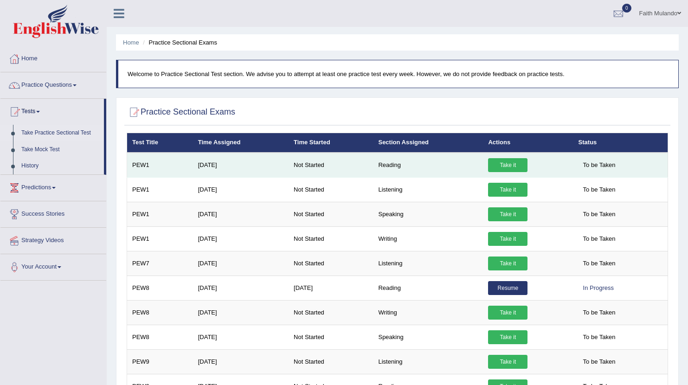
click at [518, 163] on link "Take it" at bounding box center [507, 165] width 39 height 14
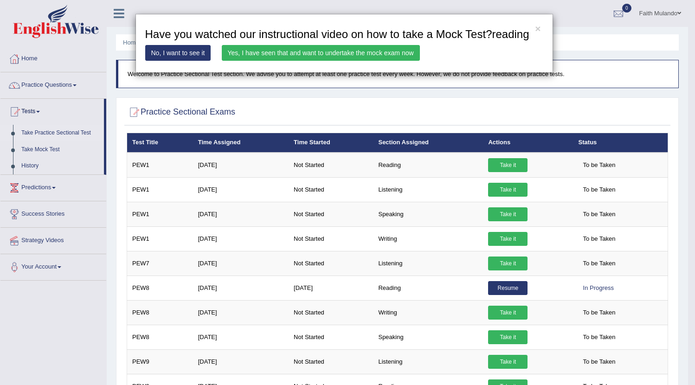
click at [319, 61] on link "Yes, I have seen that and want to undertake the mock exam now" at bounding box center [321, 53] width 198 height 16
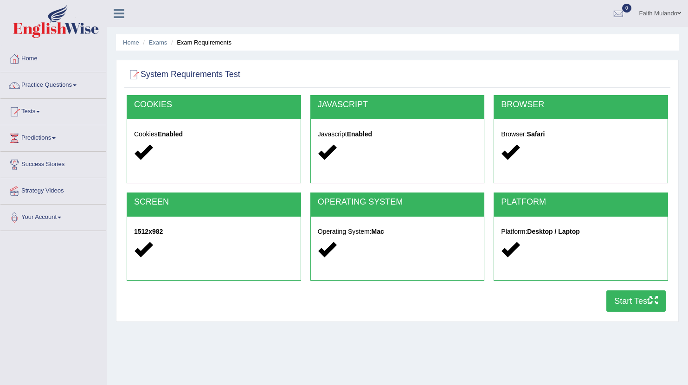
click at [621, 297] on button "Start Test" at bounding box center [635, 300] width 59 height 21
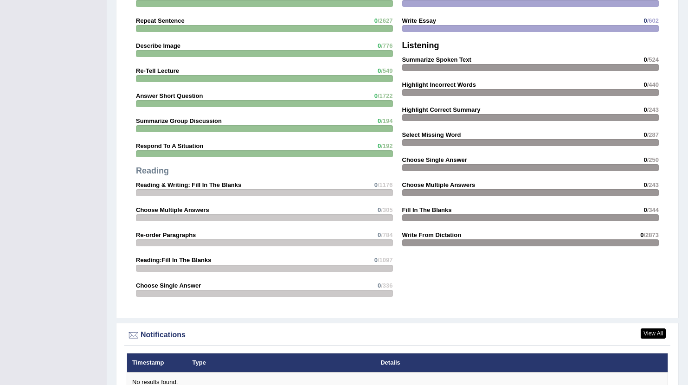
scroll to position [953, 0]
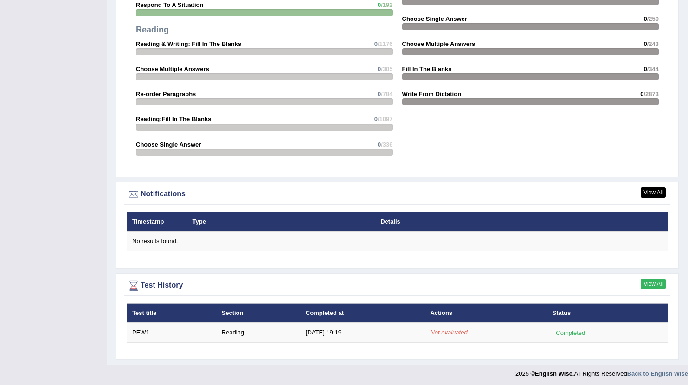
click at [657, 279] on link "View All" at bounding box center [652, 284] width 25 height 10
